Goal: Check status: Check status

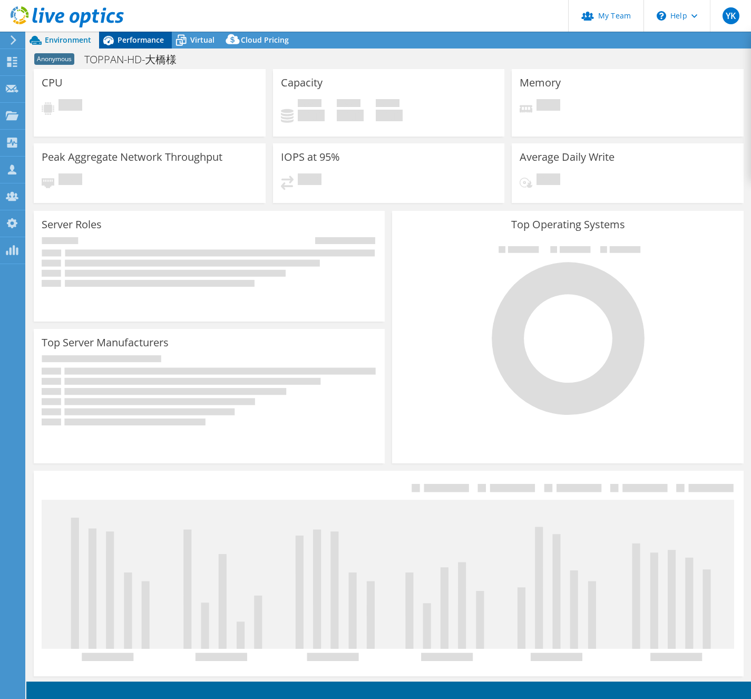
select select "USD"
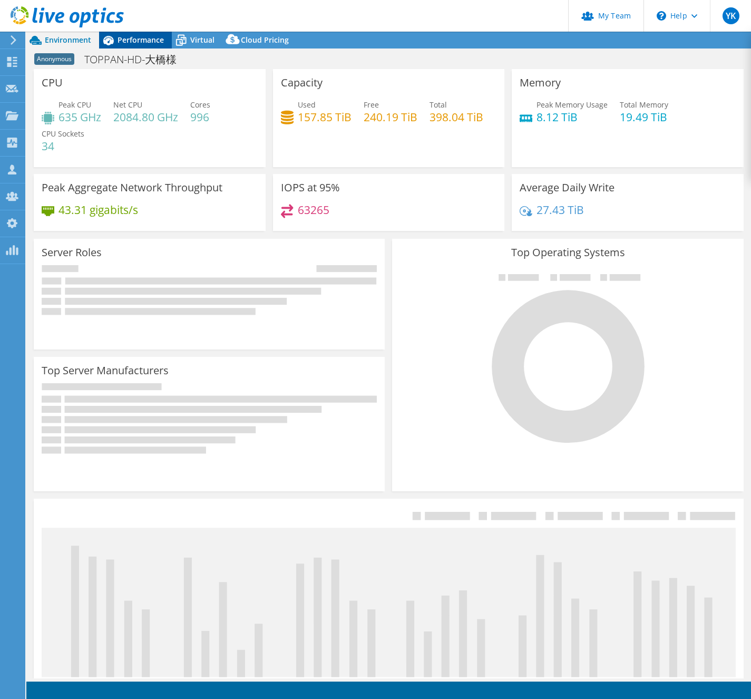
click at [134, 37] on span "Performance" at bounding box center [141, 40] width 46 height 10
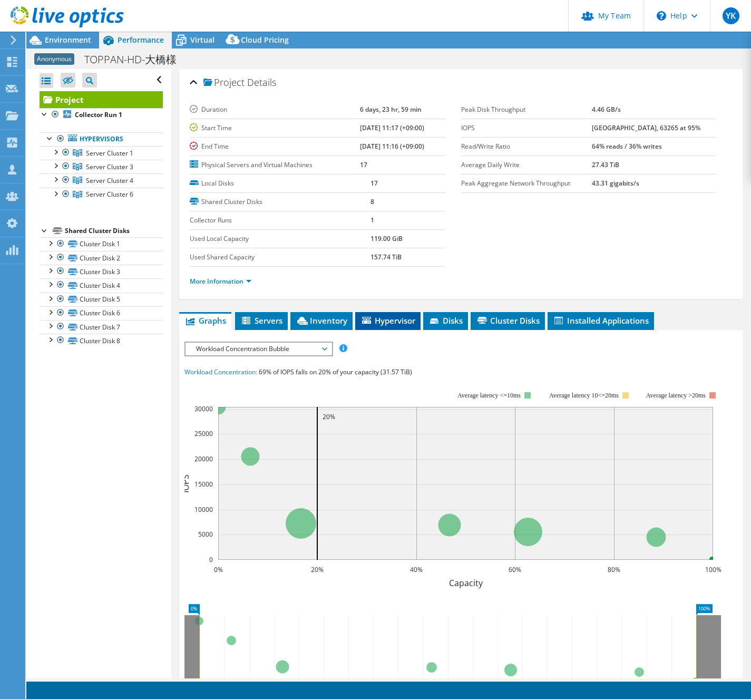
click at [402, 313] on li "Hypervisor" at bounding box center [387, 321] width 65 height 18
